Goal: Find specific page/section: Find specific page/section

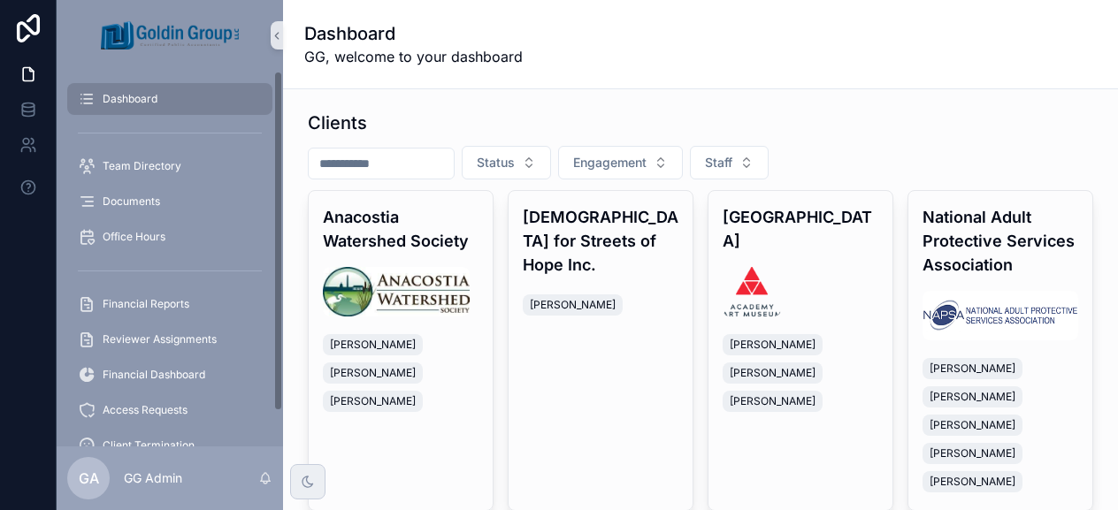
click at [348, 163] on input "scrollable content" at bounding box center [381, 163] width 145 height 25
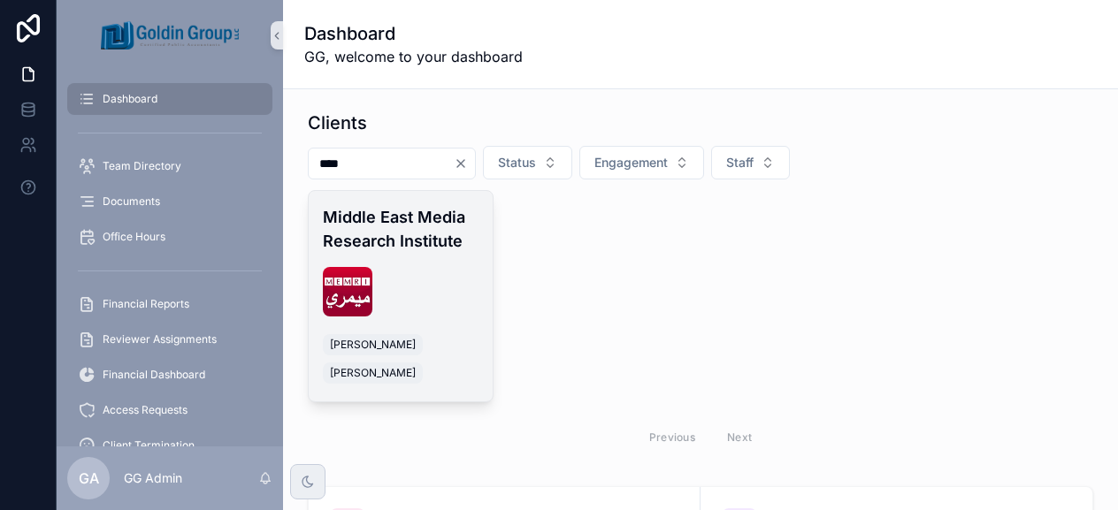
type input "****"
click at [400, 254] on div "Middle East Media Research Institute [PERSON_NAME] [PERSON_NAME]" at bounding box center [401, 296] width 184 height 210
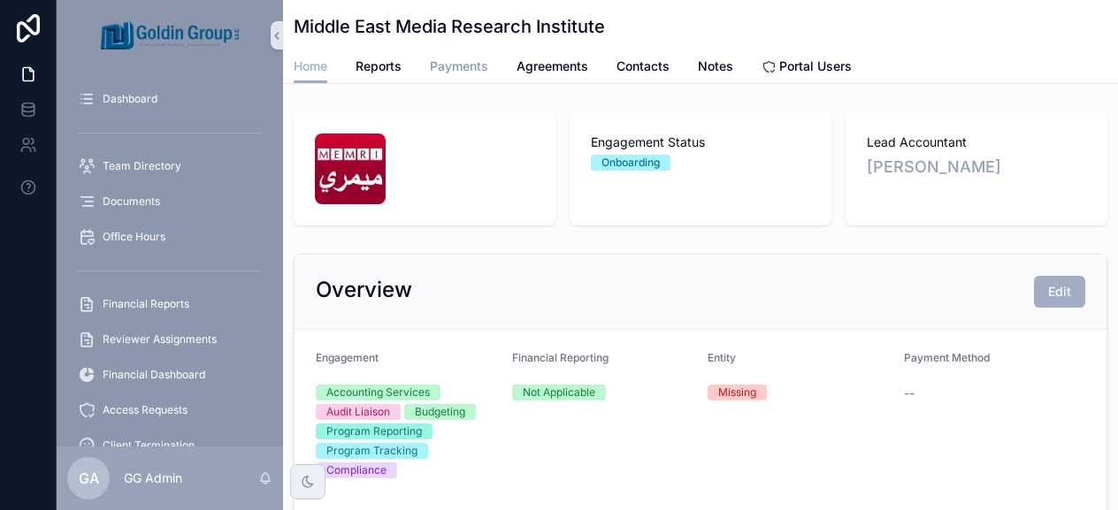
click at [462, 68] on span "Payments" at bounding box center [459, 66] width 58 height 18
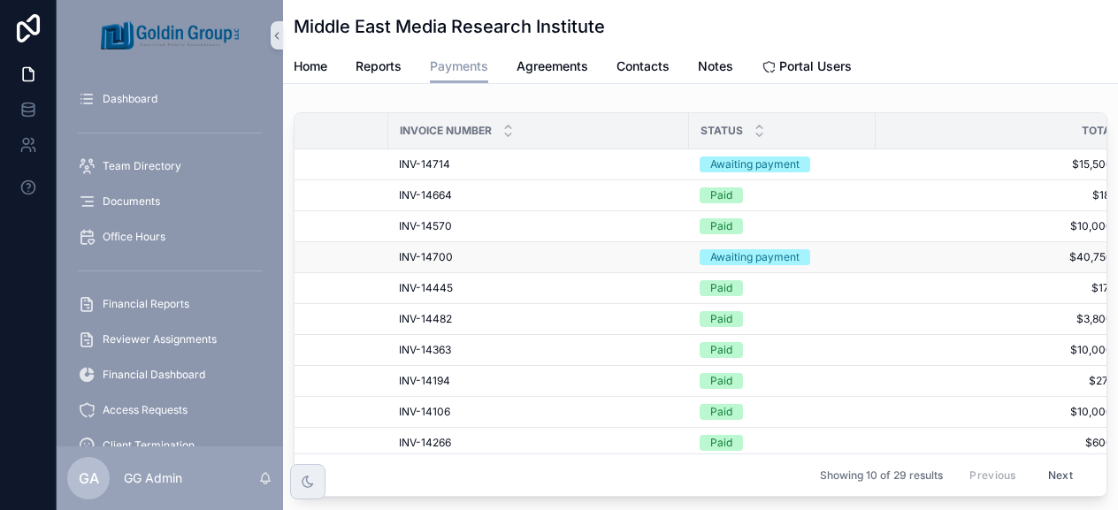
scroll to position [0, 232]
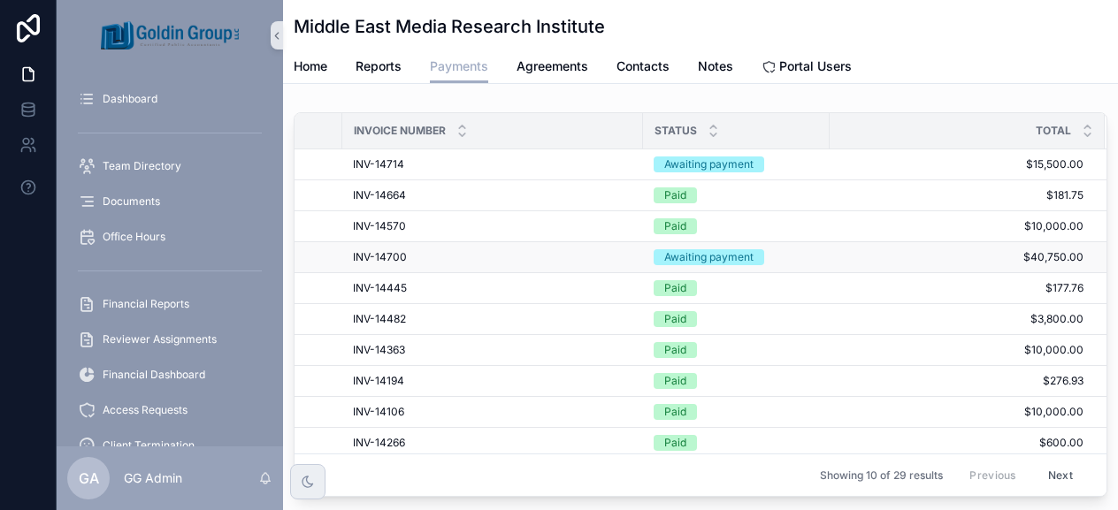
click at [451, 259] on div "INV-14700 INV-14700" at bounding box center [492, 257] width 279 height 14
